Goal: Task Accomplishment & Management: Complete application form

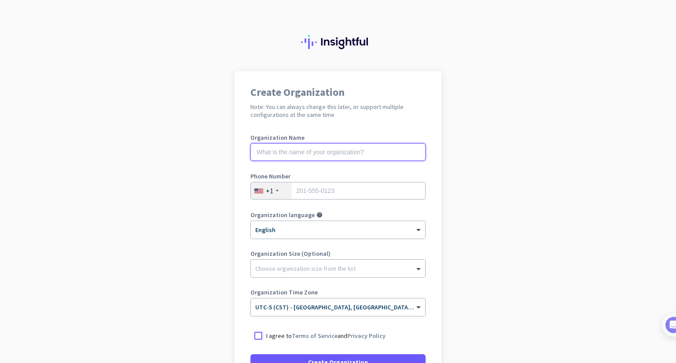
click at [330, 154] on input "text" at bounding box center [337, 152] width 175 height 18
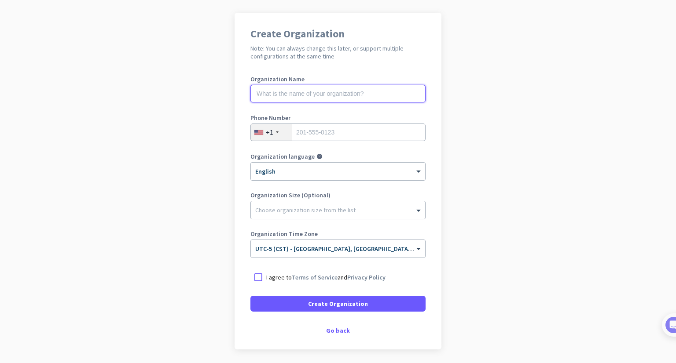
scroll to position [89, 0]
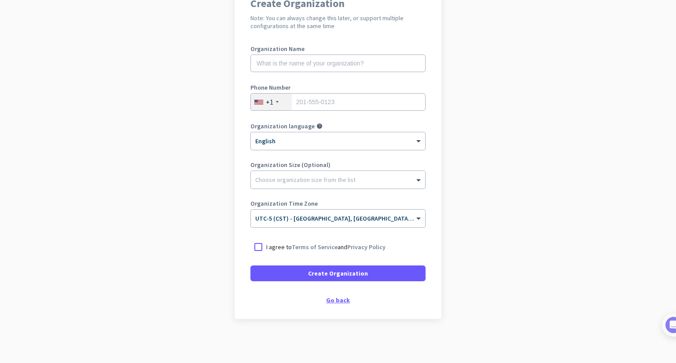
click at [340, 301] on div "Go back" at bounding box center [337, 300] width 175 height 6
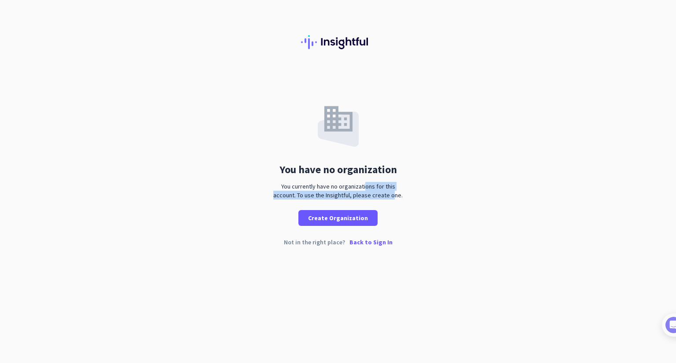
drag, startPoint x: 362, startPoint y: 191, endPoint x: 379, endPoint y: 196, distance: 16.9
click at [379, 196] on div "You currently have no organizations for this account. To use the Insightful, pl…" at bounding box center [338, 191] width 136 height 18
drag, startPoint x: 387, startPoint y: 195, endPoint x: 381, endPoint y: 202, distance: 8.8
click at [387, 195] on div "You currently have no organizations for this account. To use the Insightful, pl…" at bounding box center [338, 191] width 136 height 18
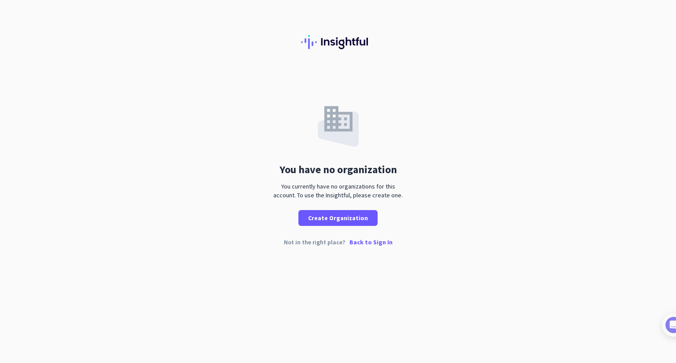
click at [365, 245] on p "Back to Sign In" at bounding box center [370, 242] width 43 height 6
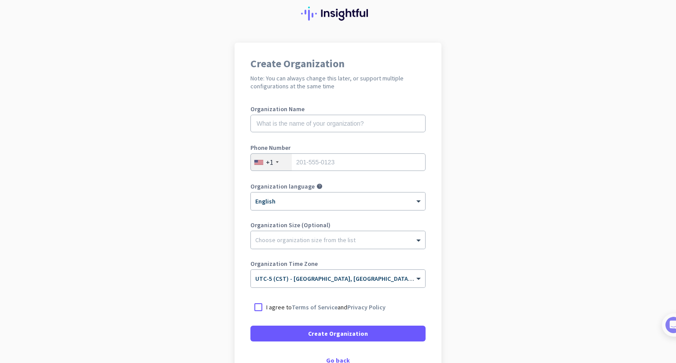
scroll to position [89, 0]
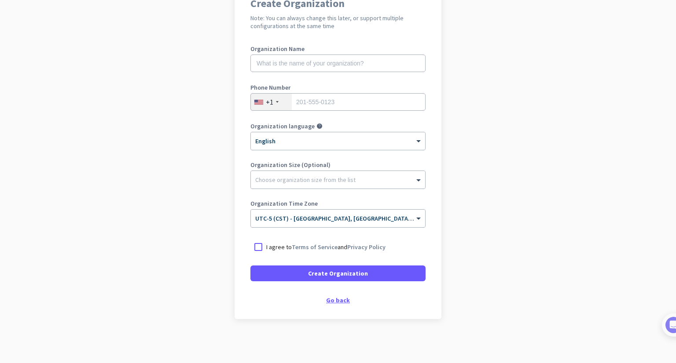
click at [336, 300] on div "Go back" at bounding box center [337, 300] width 175 height 6
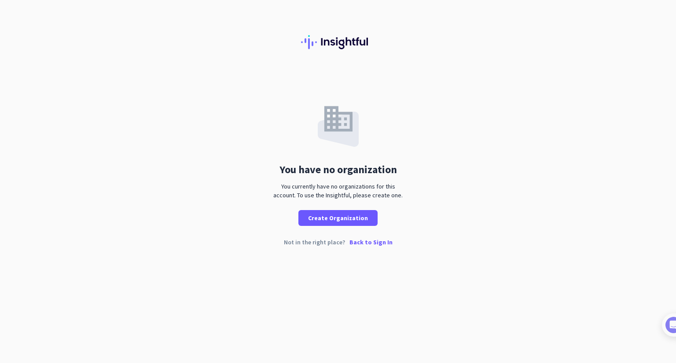
click at [366, 243] on p "Back to Sign In" at bounding box center [370, 242] width 43 height 6
